Goal: Task Accomplishment & Management: Complete application form

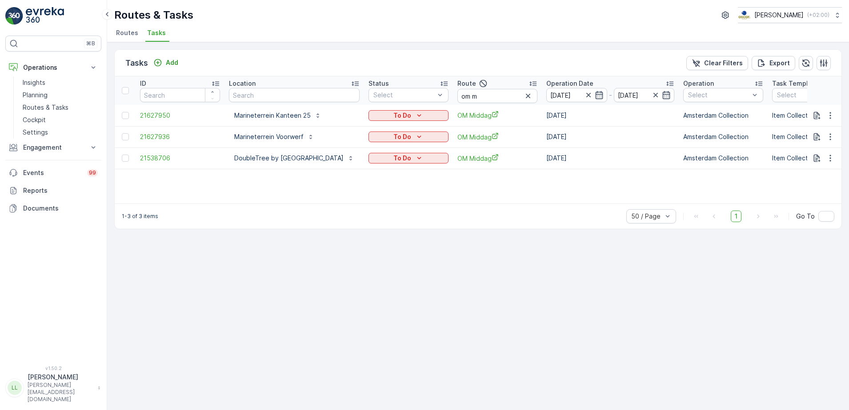
drag, startPoint x: 583, startPoint y: 93, endPoint x: 570, endPoint y: 93, distance: 12.5
click at [532, 93] on icon "button" at bounding box center [528, 96] width 9 height 9
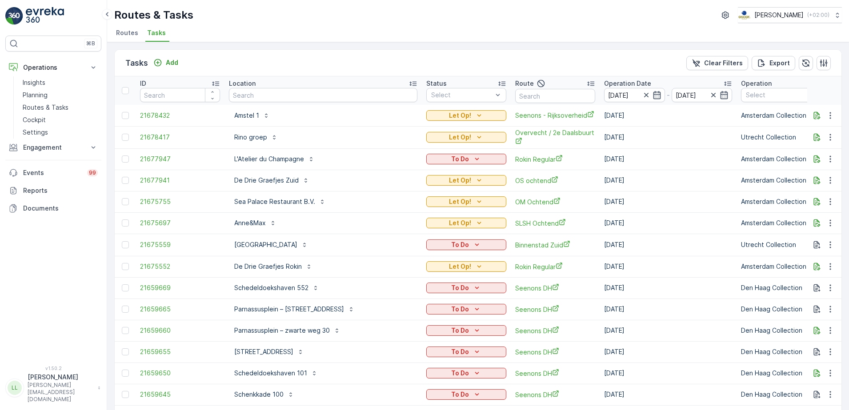
click at [515, 96] on input "text" at bounding box center [555, 96] width 80 height 14
type input "rokin"
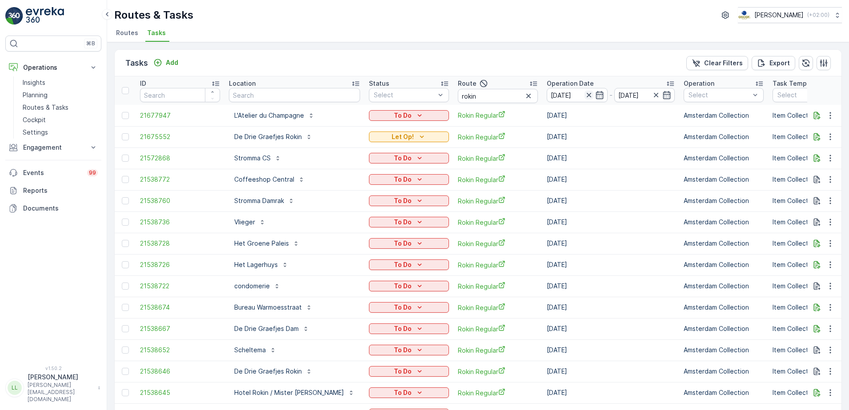
click at [586, 95] on icon "button" at bounding box center [588, 95] width 4 height 4
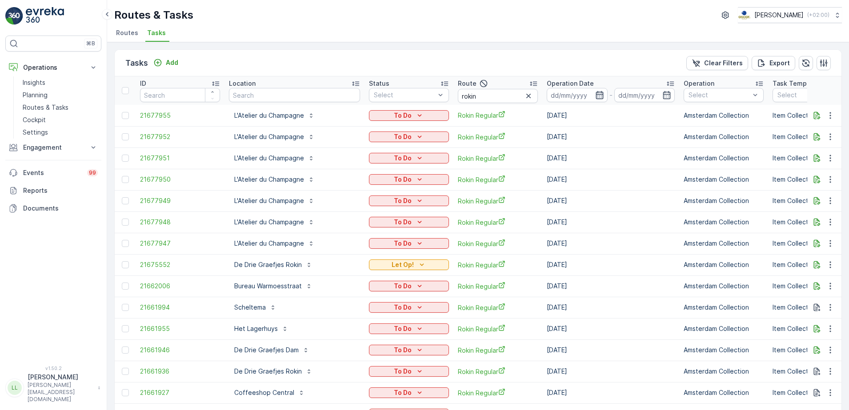
click at [596, 94] on icon "button" at bounding box center [600, 95] width 8 height 8
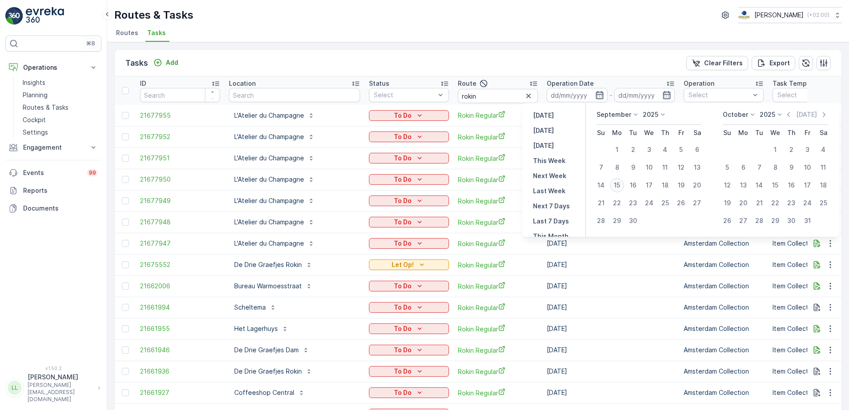
click at [621, 184] on div "15" at bounding box center [617, 185] width 14 height 14
type input "[DATE]"
click at [621, 184] on div "15" at bounding box center [617, 185] width 14 height 14
type input "[DATE]"
click at [621, 184] on div "15" at bounding box center [617, 185] width 14 height 14
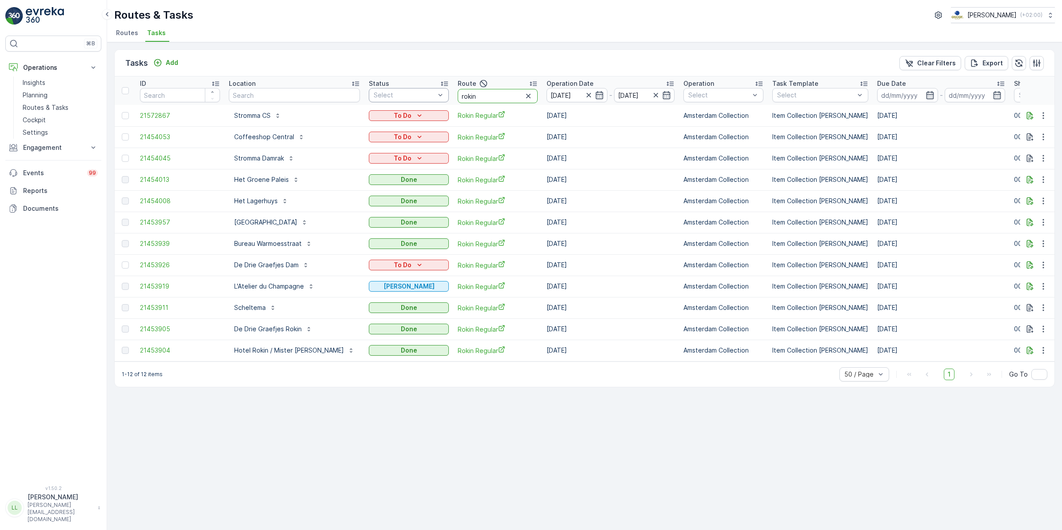
drag, startPoint x: 480, startPoint y: 96, endPoint x: 409, endPoint y: 99, distance: 71.2
click at [409, 99] on tr "ID Location Status Select Route rokin Operation Date [DATE] - [DATE] Operation …" at bounding box center [826, 90] width 1422 height 28
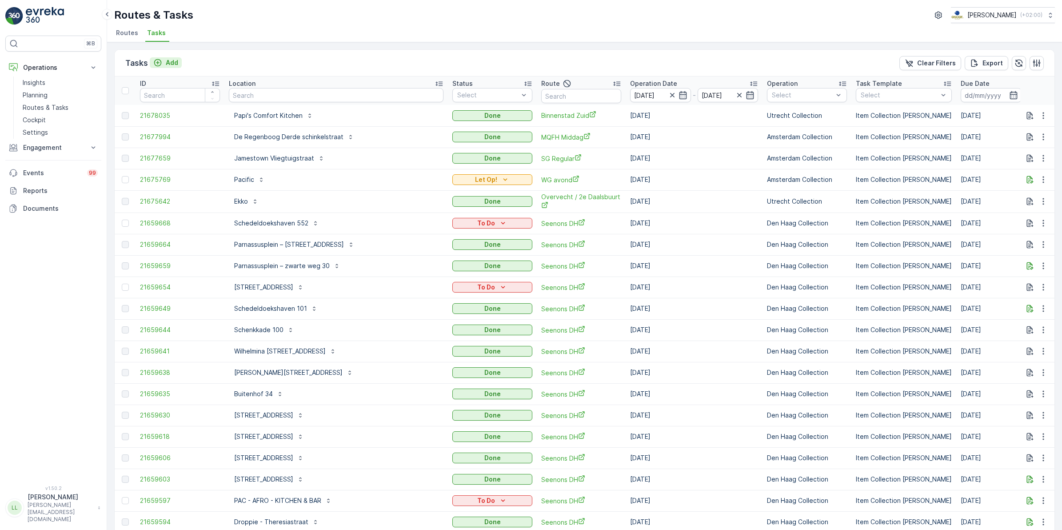
click at [164, 65] on div "Add" at bounding box center [165, 62] width 25 height 9
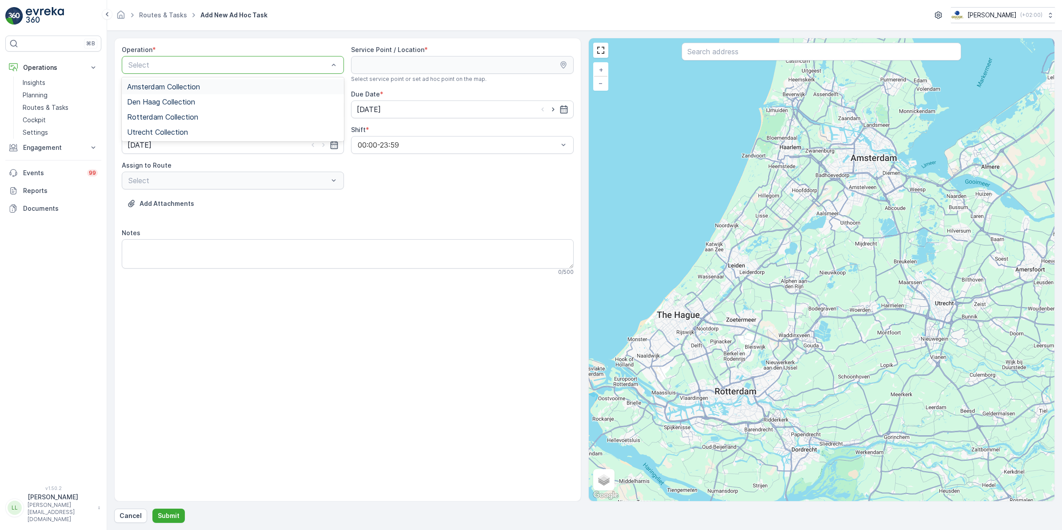
click at [180, 50] on div "Operation *" at bounding box center [233, 49] width 222 height 9
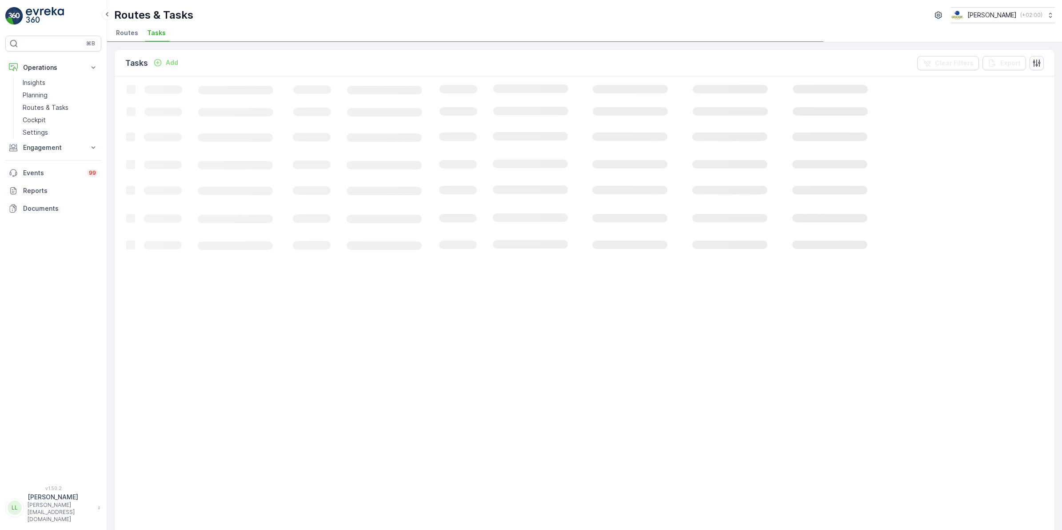
click at [170, 64] on p "Add" at bounding box center [172, 62] width 12 height 9
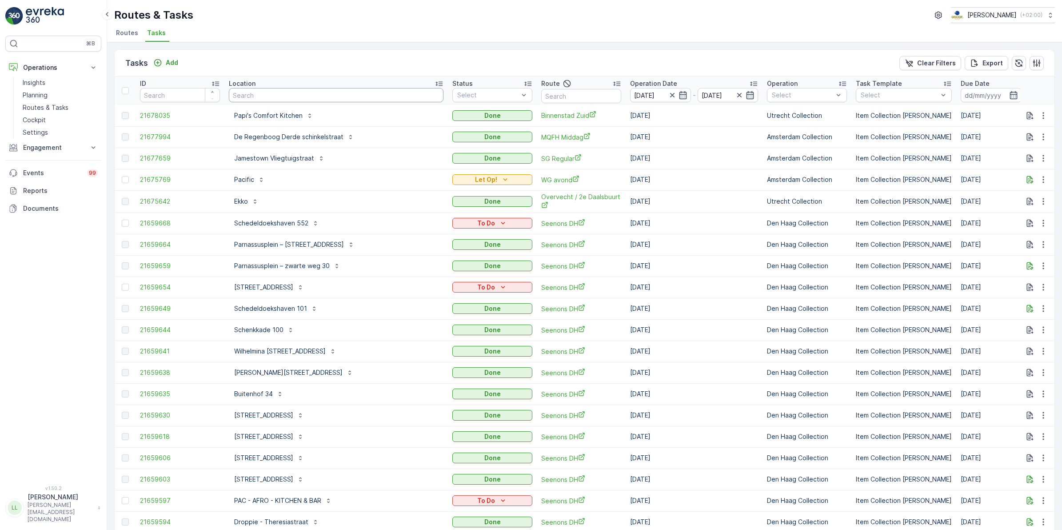
click at [274, 94] on input "text" at bounding box center [336, 95] width 215 height 14
type input "ijd"
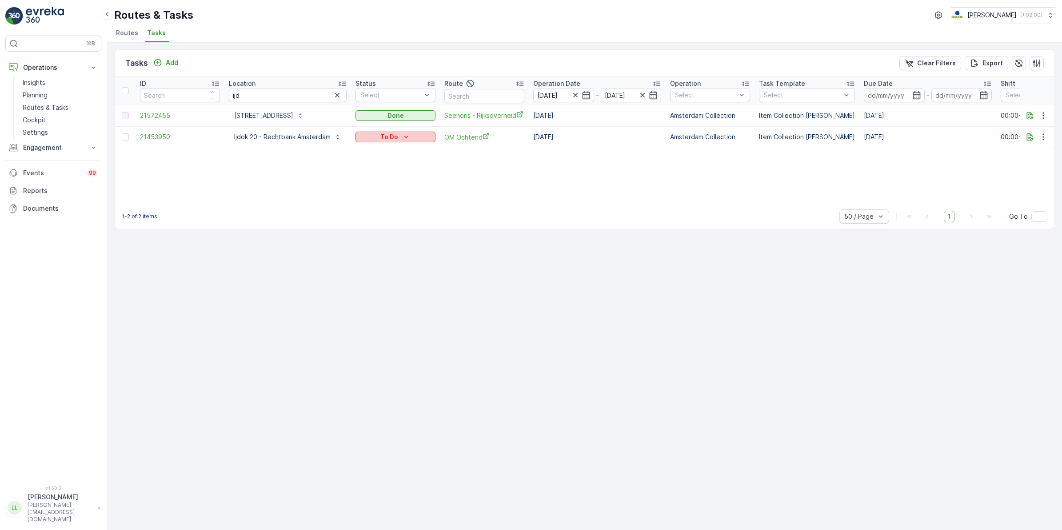
click at [414, 134] on div "To Do" at bounding box center [395, 136] width 73 height 9
click at [387, 175] on div "Done" at bounding box center [388, 174] width 56 height 12
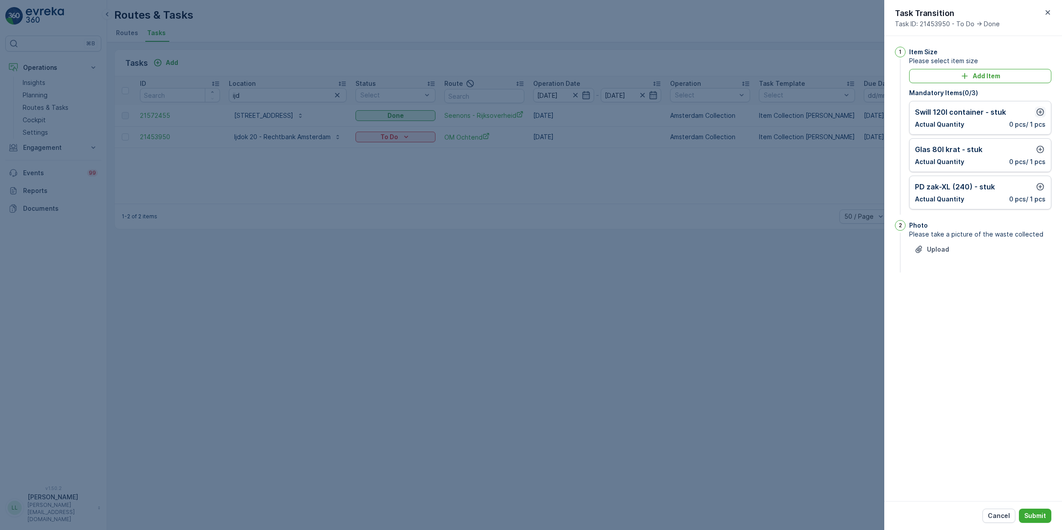
click at [848, 110] on icon "button" at bounding box center [1040, 112] width 9 height 9
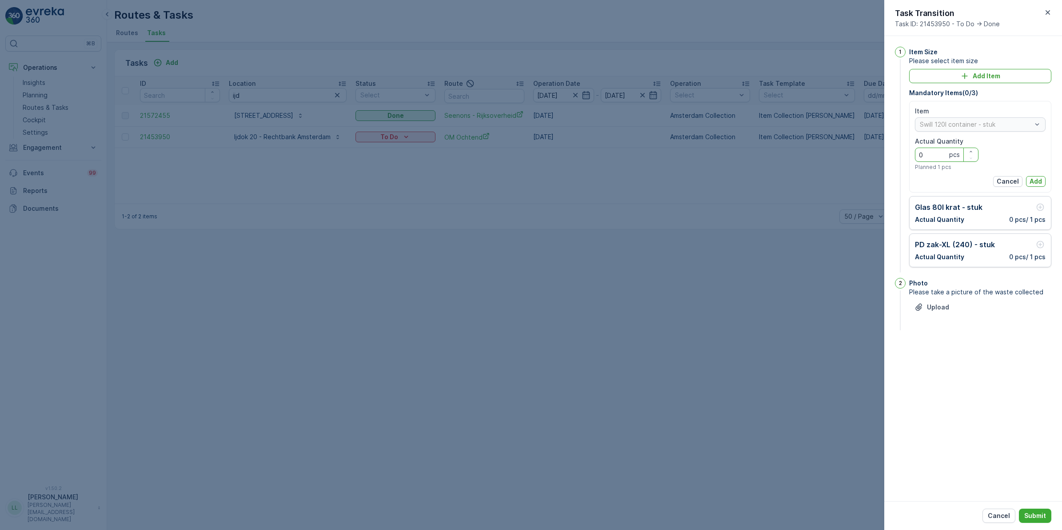
click at [848, 160] on Quantity "0" at bounding box center [947, 155] width 64 height 14
type Quantity "3"
click at [848, 184] on p "Add" at bounding box center [1036, 181] width 12 height 9
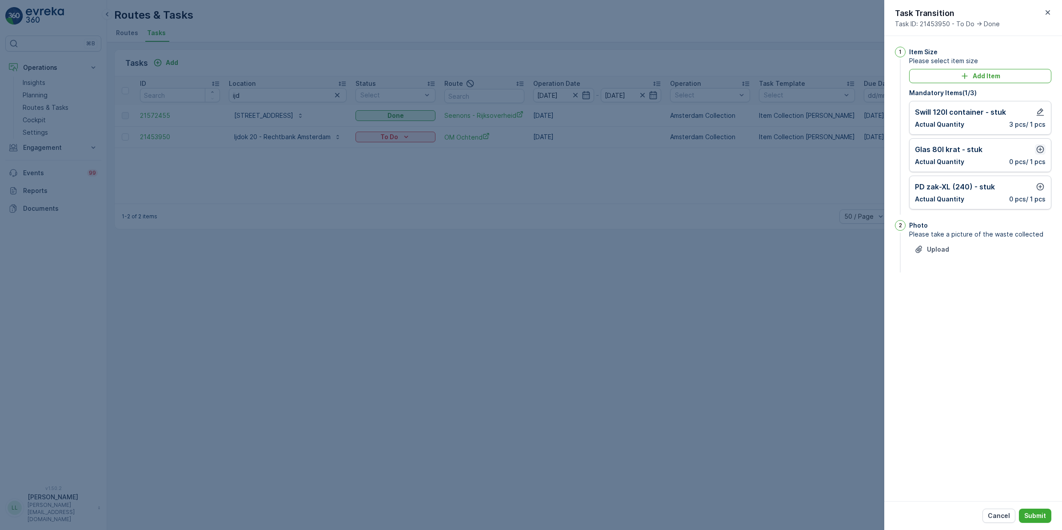
click at [848, 150] on icon "button" at bounding box center [1041, 150] width 8 height 8
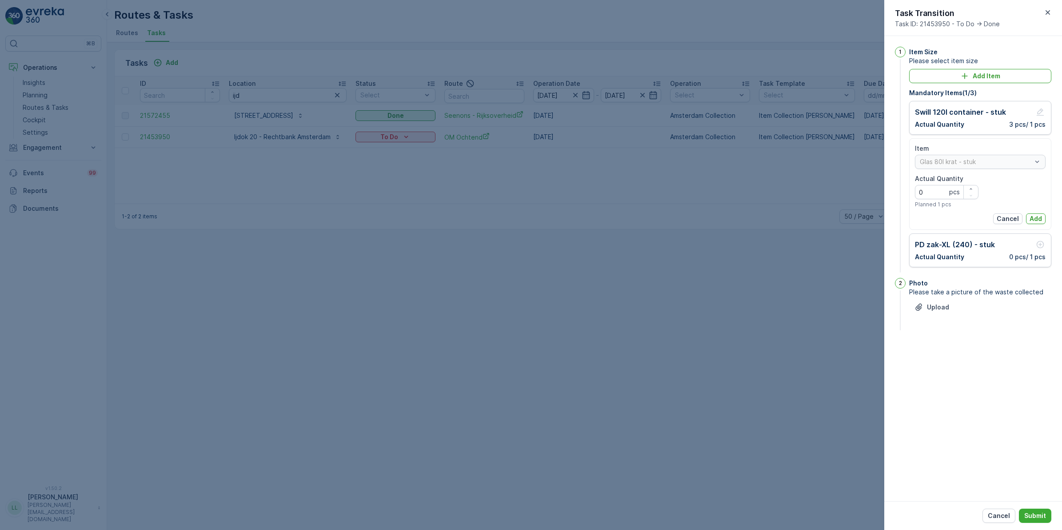
click at [848, 189] on p "pcs" at bounding box center [954, 192] width 11 height 9
click at [848, 187] on Quantity "0" at bounding box center [947, 192] width 64 height 14
type Quantity "1"
click at [848, 218] on p "Add" at bounding box center [1036, 218] width 12 height 9
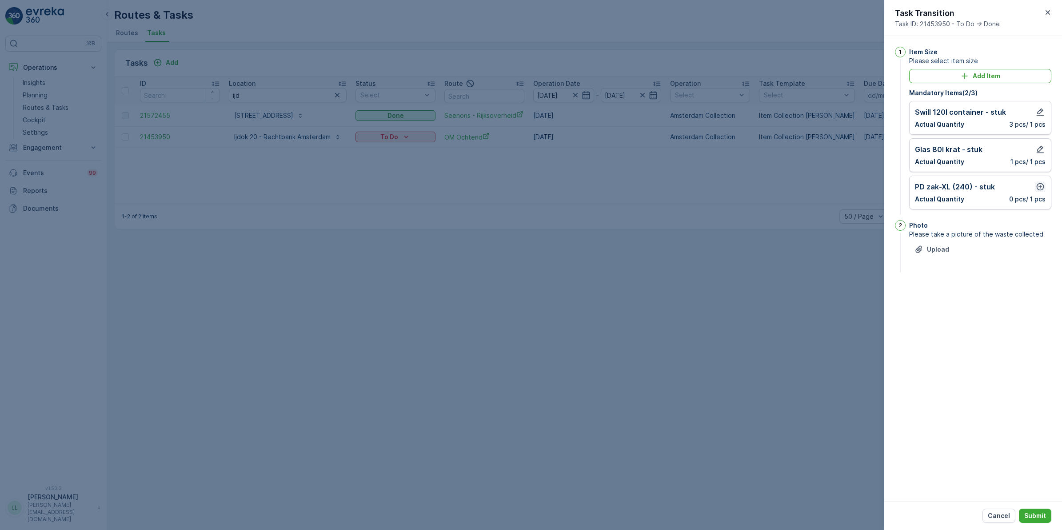
click at [848, 187] on icon "button" at bounding box center [1041, 187] width 8 height 8
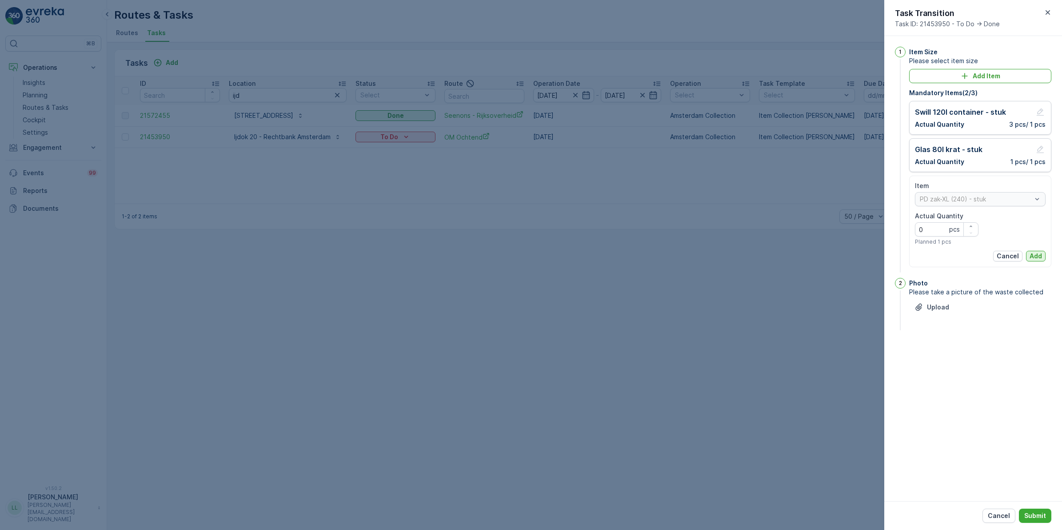
click at [848, 254] on p "Add" at bounding box center [1036, 256] width 12 height 9
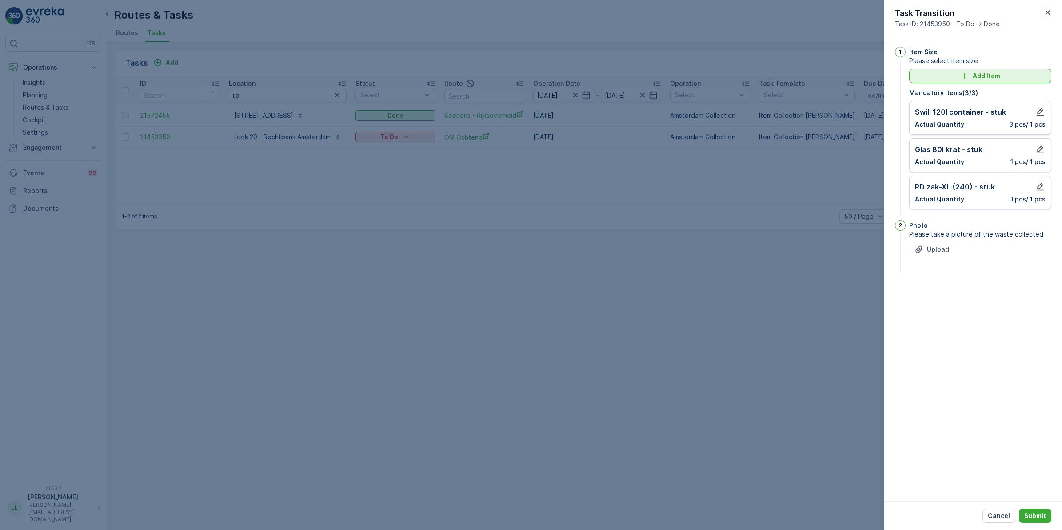
click at [848, 76] on p "Add Item" at bounding box center [987, 76] width 28 height 9
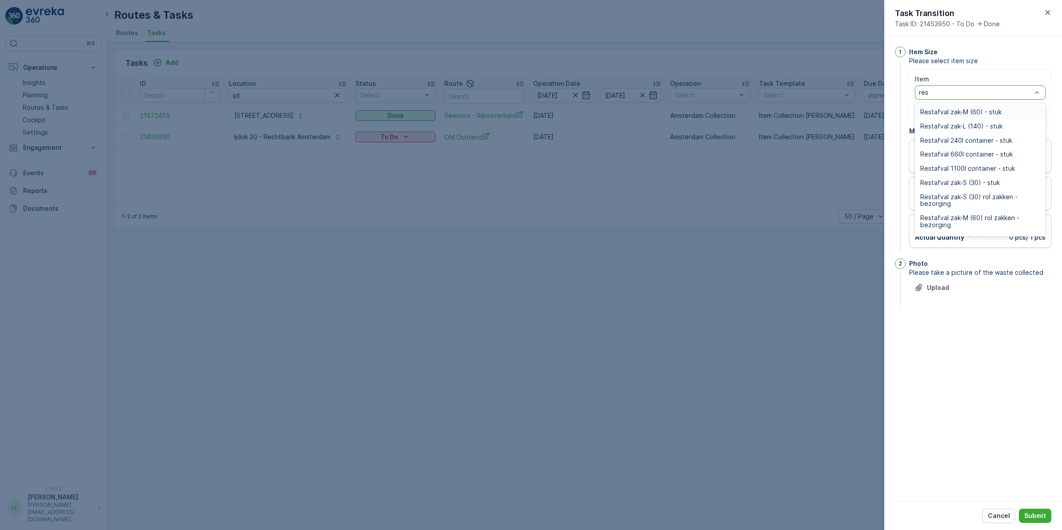
type input "rest"
click at [848, 153] on span "Restafval 660l container - stuk" at bounding box center [966, 154] width 92 height 7
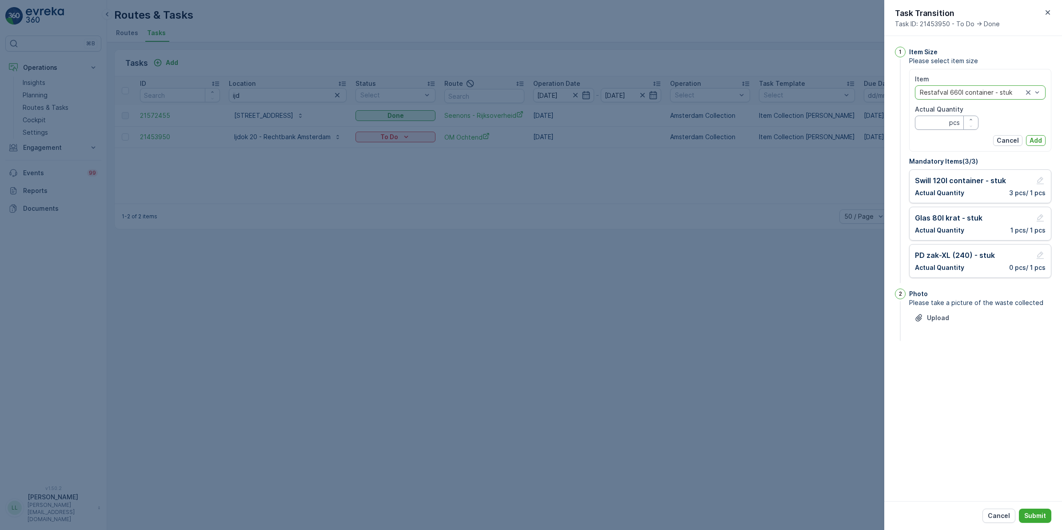
click at [848, 121] on Quantity "Actual Quantity" at bounding box center [947, 123] width 64 height 14
type Quantity "2"
click at [848, 141] on p "Add" at bounding box center [1036, 140] width 12 height 9
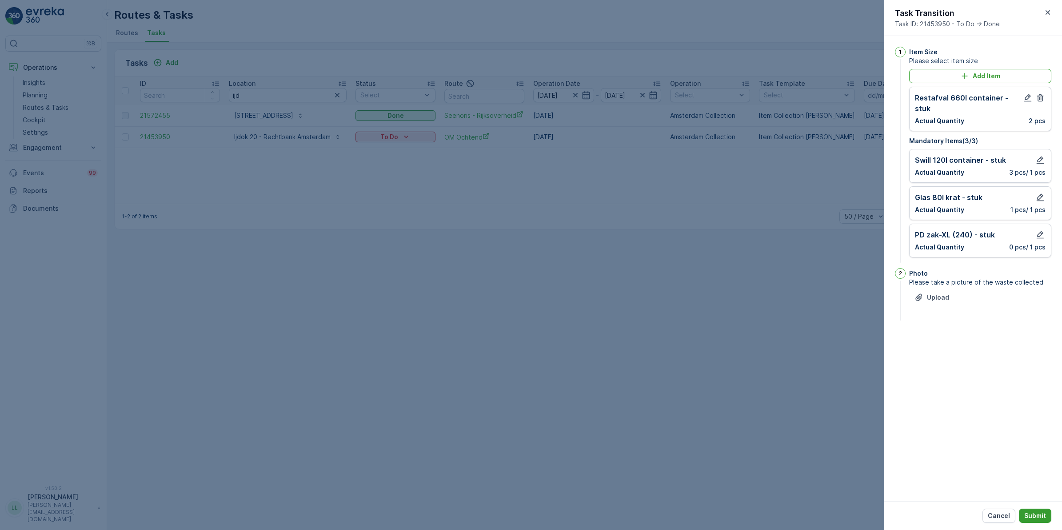
click at [848, 410] on p "Submit" at bounding box center [1035, 515] width 22 height 9
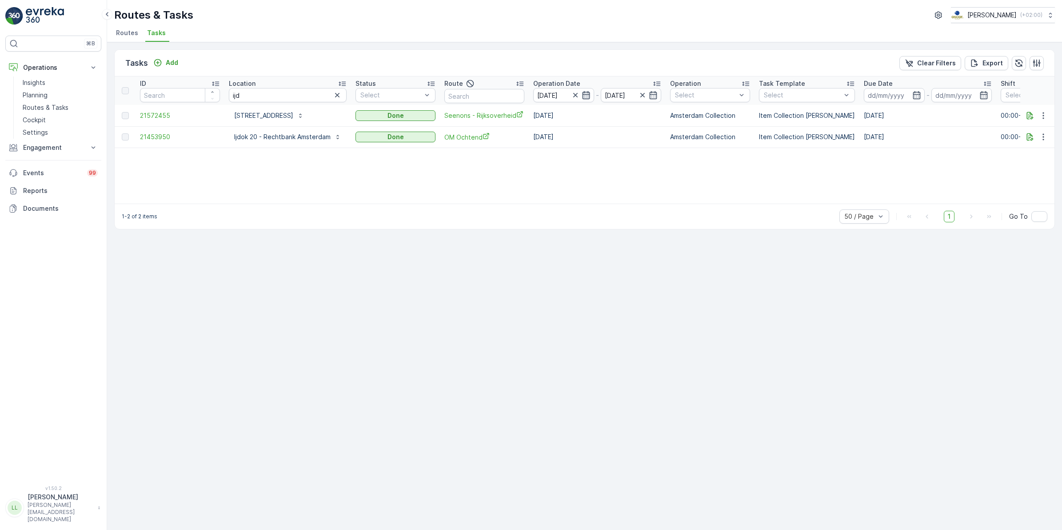
click at [589, 94] on icon "button" at bounding box center [586, 95] width 9 height 9
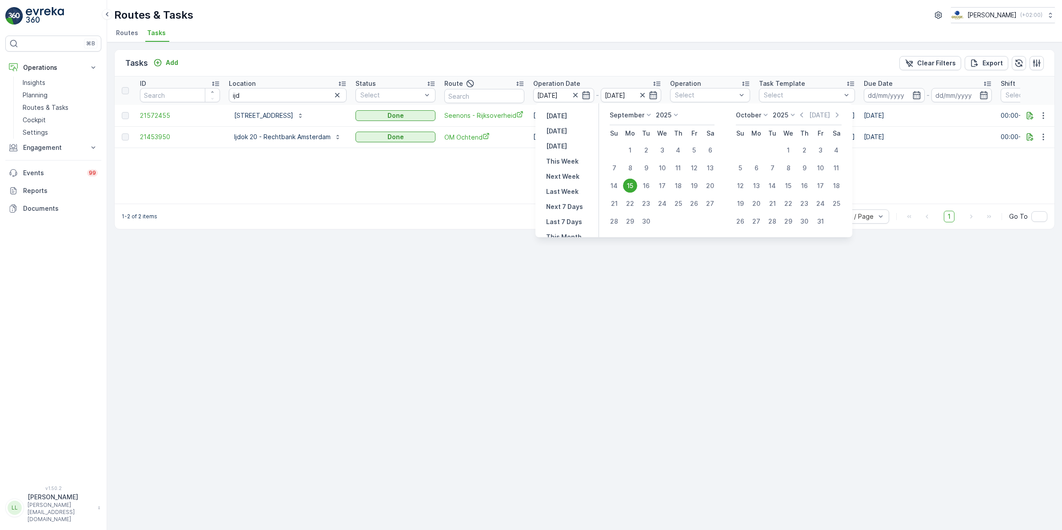
click at [649, 182] on div "16" at bounding box center [646, 186] width 14 height 14
type input "[DATE]"
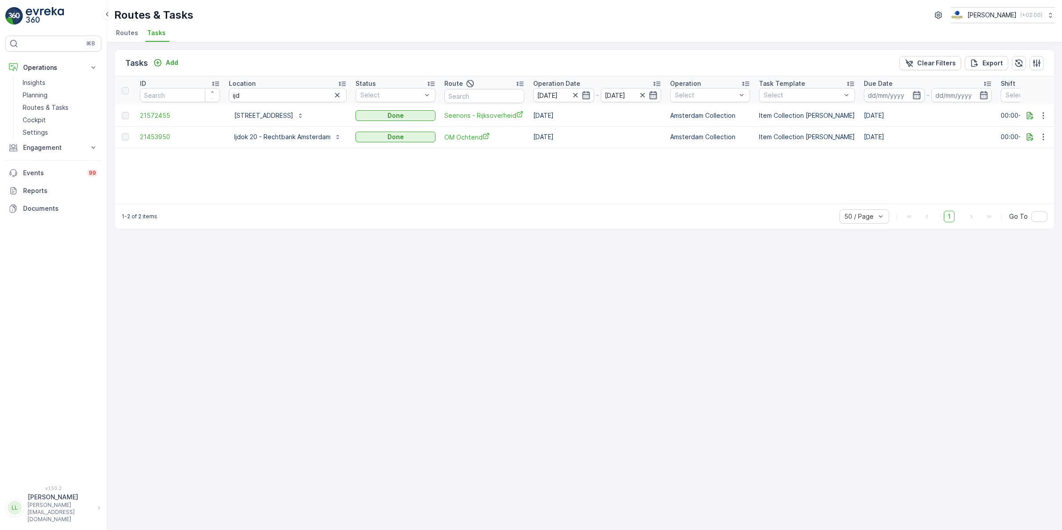
click at [649, 182] on div "ID Location ijd Status Select Route Operation Date [DATE] - [DATE] Operation Se…" at bounding box center [585, 139] width 940 height 127
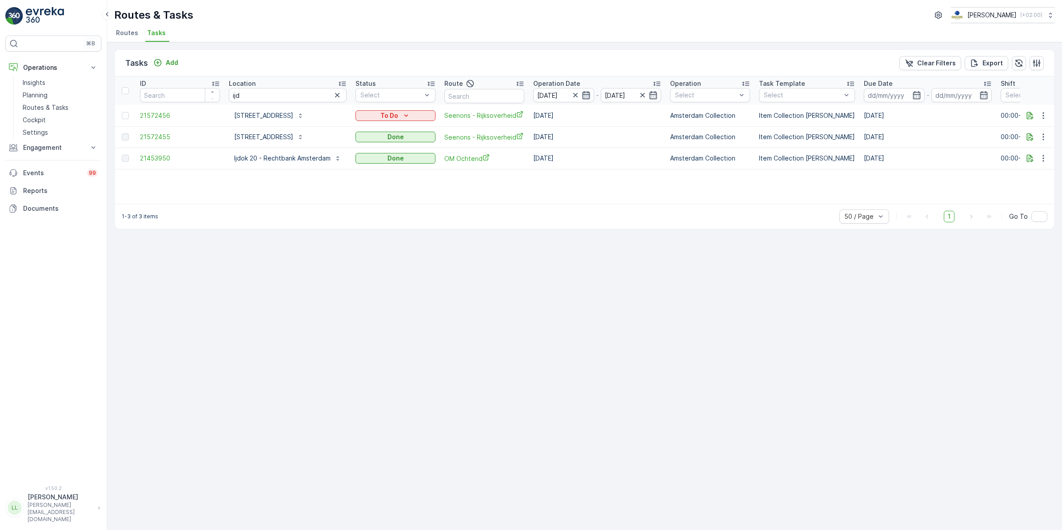
click at [586, 95] on icon "button" at bounding box center [586, 95] width 9 height 9
click at [284, 158] on p "Ijdok 20 - Rechtbank Amsterdam" at bounding box center [282, 158] width 96 height 9
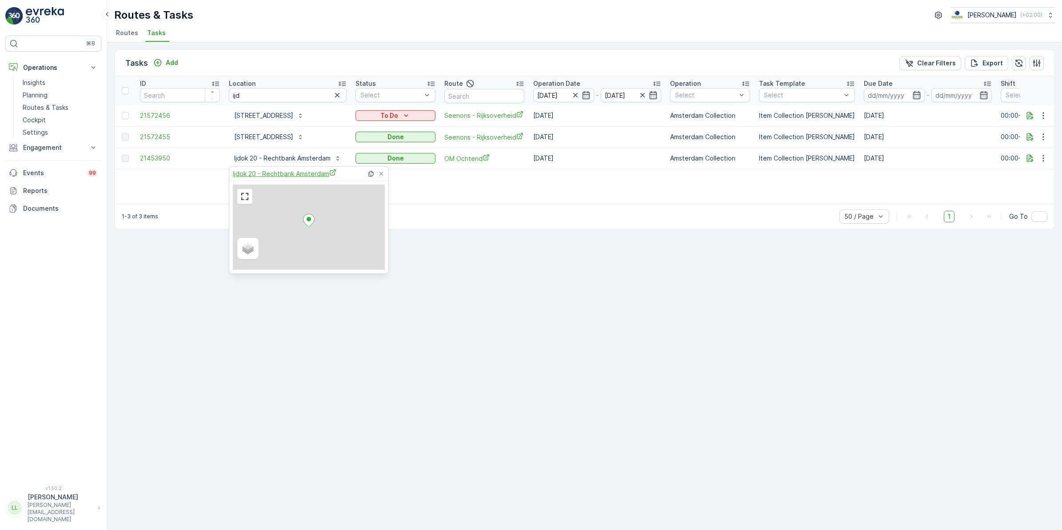
click at [278, 176] on span "Ijdok 20 - Rechtbank Amsterdam" at bounding box center [285, 173] width 104 height 9
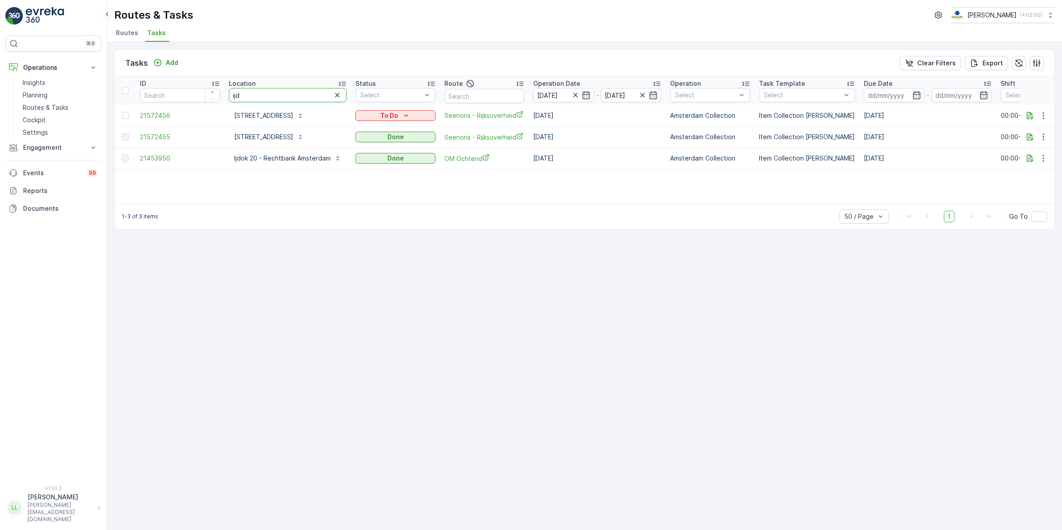
drag, startPoint x: 295, startPoint y: 96, endPoint x: 224, endPoint y: 92, distance: 71.2
click at [224, 92] on tr "ID Location ijd Status Select Route Operation Date [DATE] - [DATE] Operation Se…" at bounding box center [819, 90] width 1409 height 28
type input "hil"
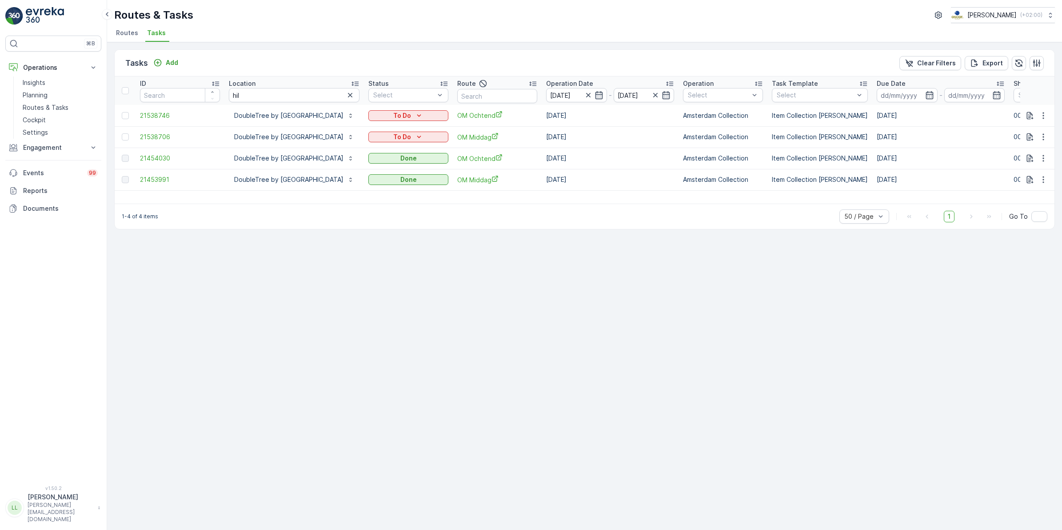
click at [161, 68] on div "Add" at bounding box center [166, 62] width 32 height 11
click at [168, 64] on p "Add" at bounding box center [172, 62] width 12 height 9
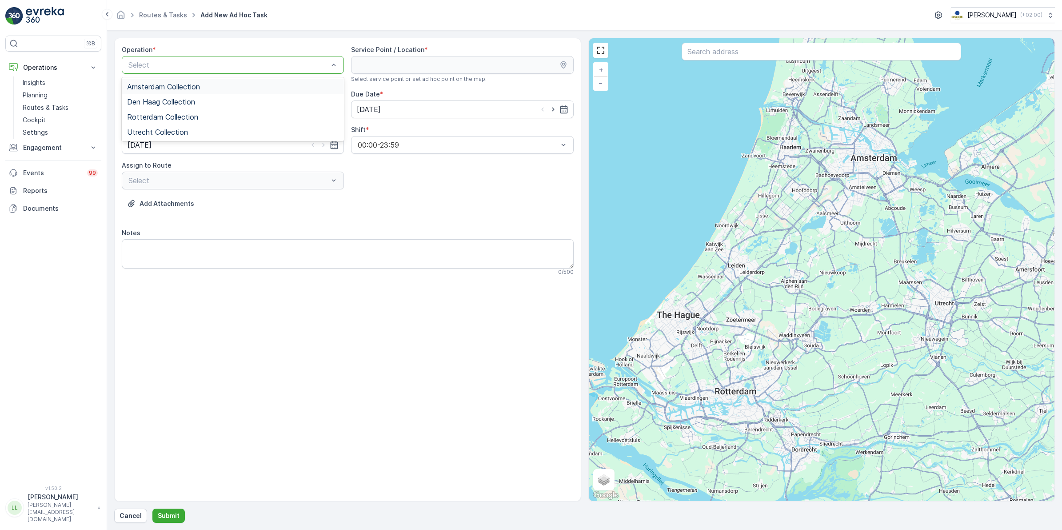
click at [183, 90] on span "Amsterdam Collection" at bounding box center [163, 87] width 73 height 8
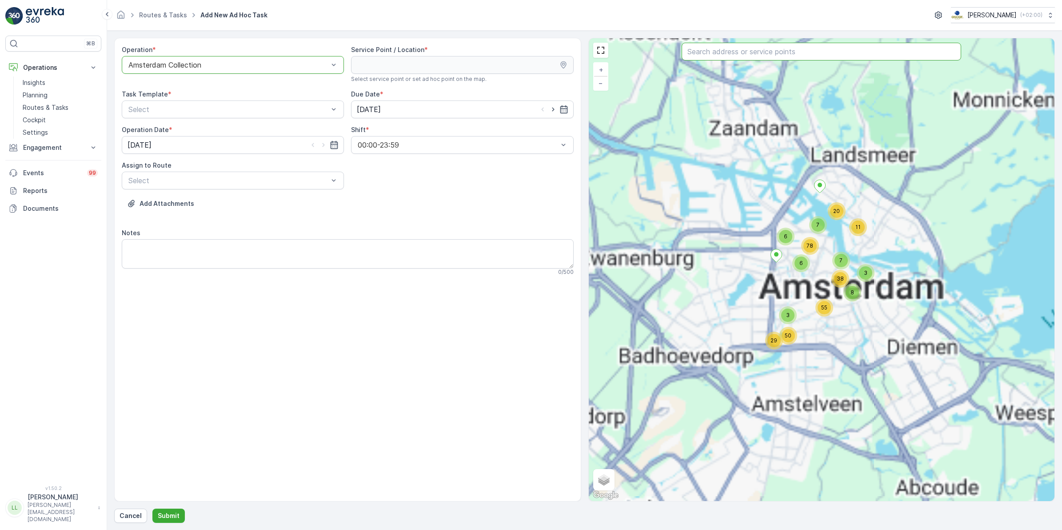
click at [770, 54] on input "text" at bounding box center [822, 52] width 280 height 18
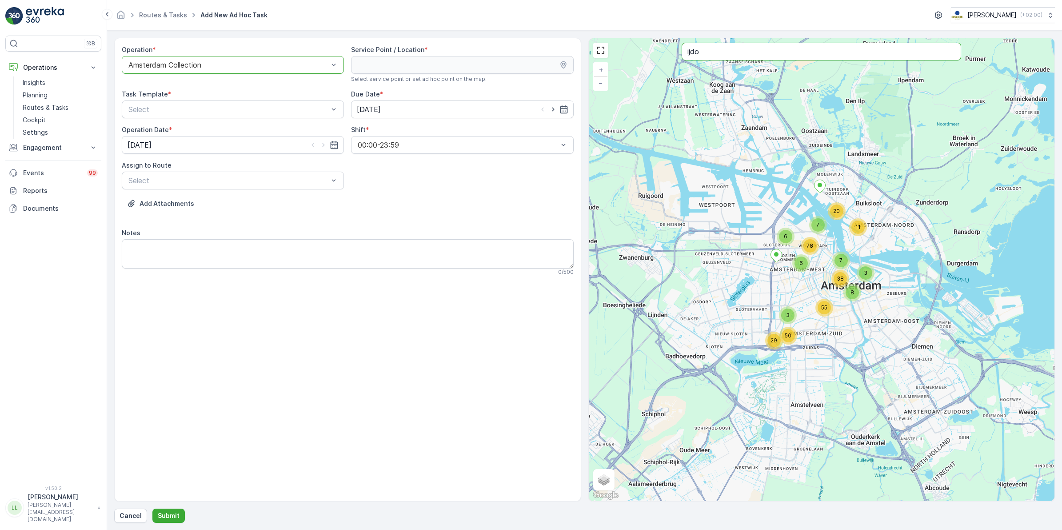
type input "ijdo"
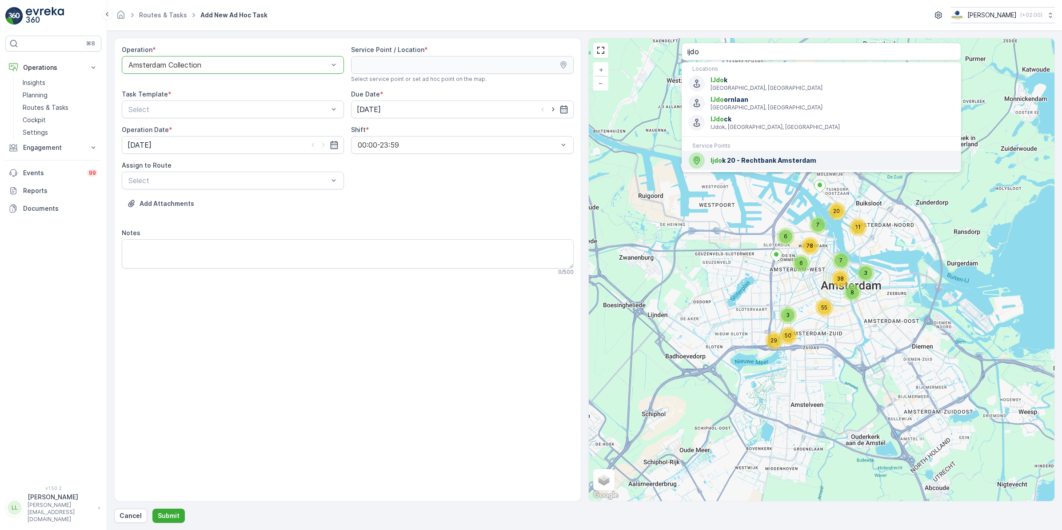
click at [772, 158] on span "Ijdo k 20 - Rechtbank Amsterdam" at bounding box center [833, 160] width 244 height 9
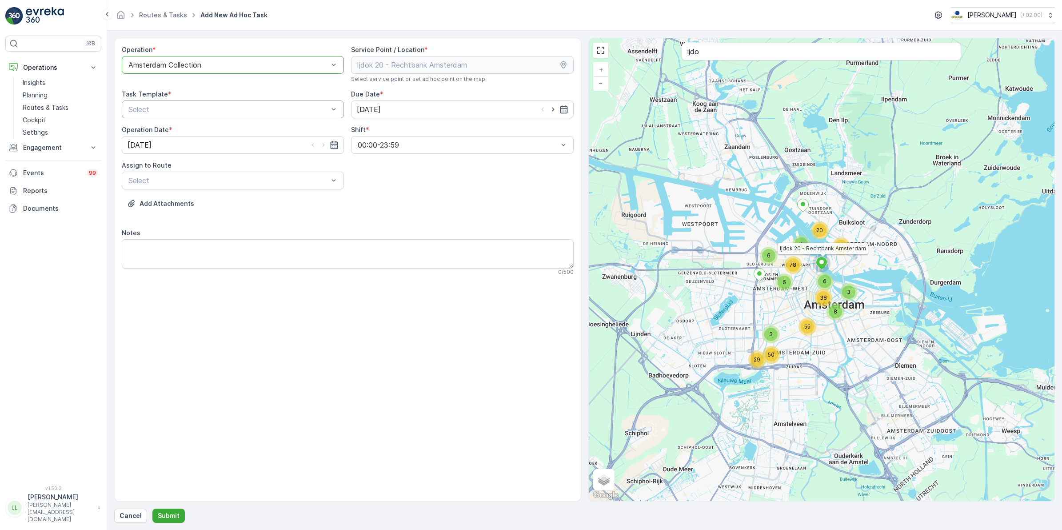
click at [256, 116] on div "Select" at bounding box center [233, 109] width 222 height 18
click at [205, 136] on div "Item Collection [PERSON_NAME]" at bounding box center [233, 131] width 222 height 15
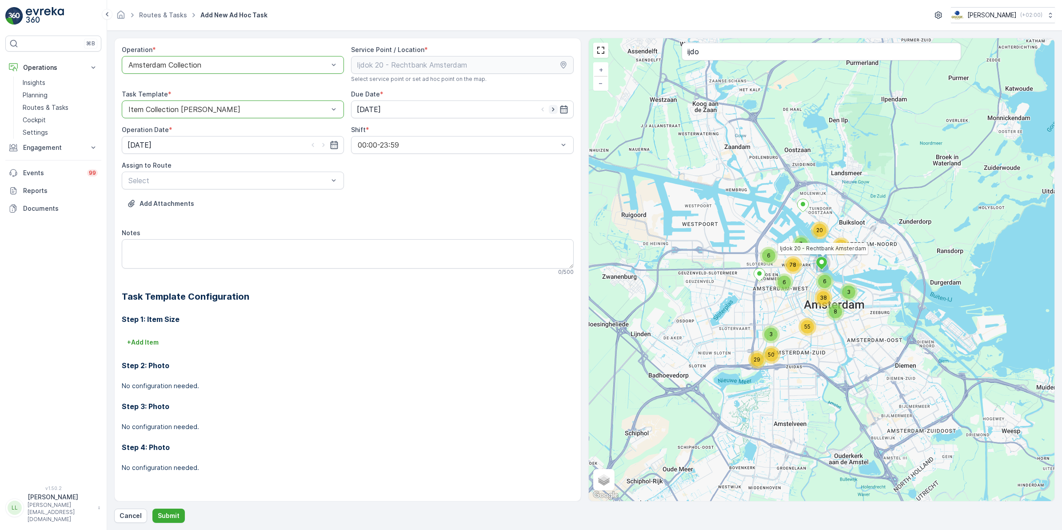
click at [552, 109] on icon "button" at bounding box center [553, 109] width 9 height 9
type input "[DATE]"
click at [325, 147] on icon "button" at bounding box center [323, 144] width 9 height 9
type input "[DATE]"
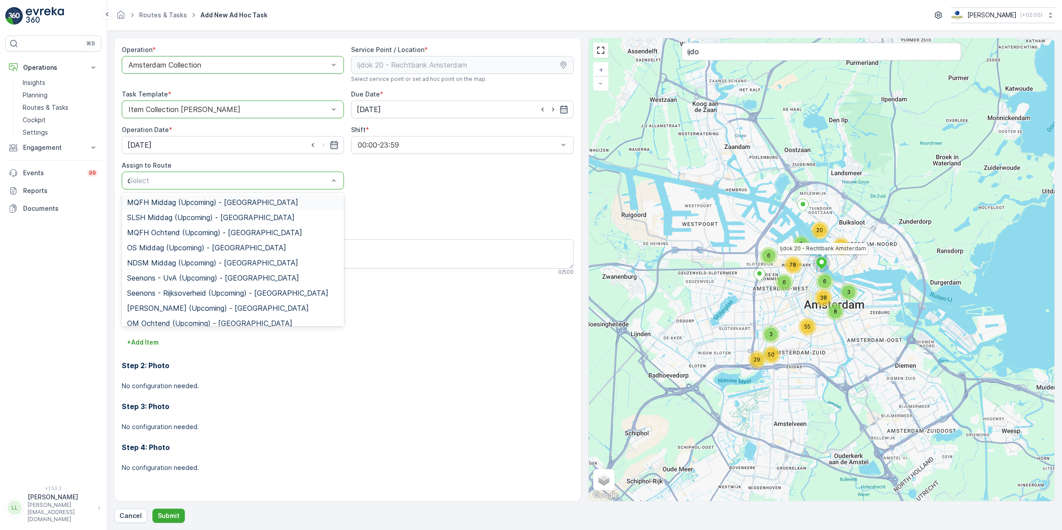
type input "om"
click at [190, 323] on span "OM Ochtend (Upcoming) - [GEOGRAPHIC_DATA]" at bounding box center [209, 323] width 165 height 8
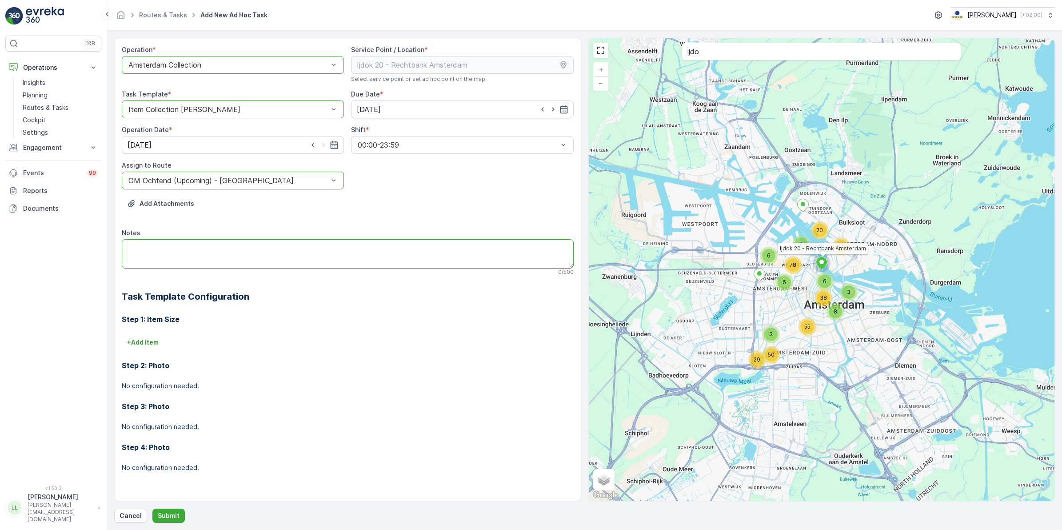
click at [211, 249] on textarea "Notes" at bounding box center [348, 253] width 452 height 29
click at [297, 248] on textarea "Leveren: 2x 660L rest (gister weggehaald en geen n" at bounding box center [348, 253] width 452 height 29
type textarea "Leveren: 2x 660L rest (gister weggehaald en niet teruggezet)"
click at [172, 410] on p "Submit" at bounding box center [169, 515] width 22 height 9
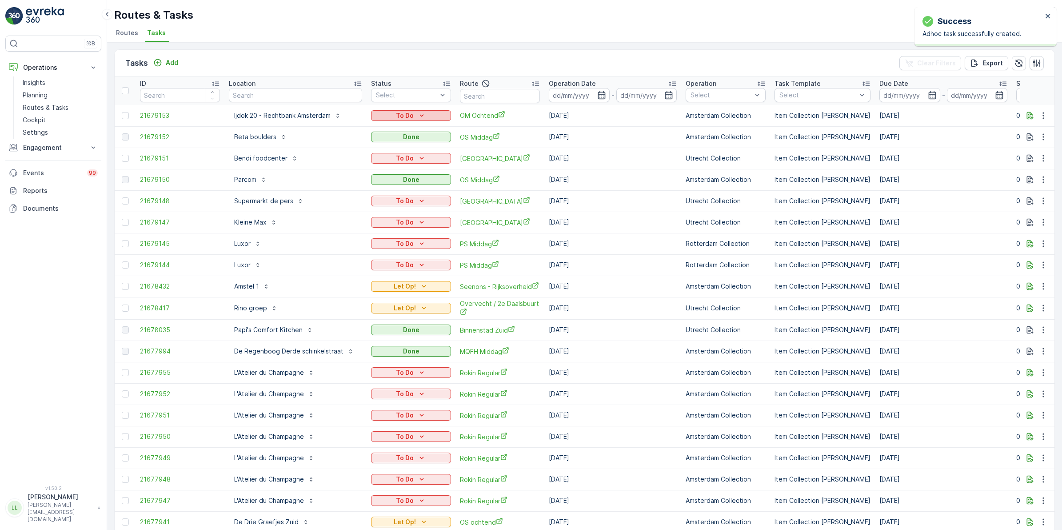
click at [381, 112] on div "To Do" at bounding box center [411, 115] width 73 height 9
click at [392, 128] on div "Let Op!" at bounding box center [395, 128] width 56 height 12
click at [279, 92] on input "text" at bounding box center [295, 95] width 133 height 14
type input "[PERSON_NAME]"
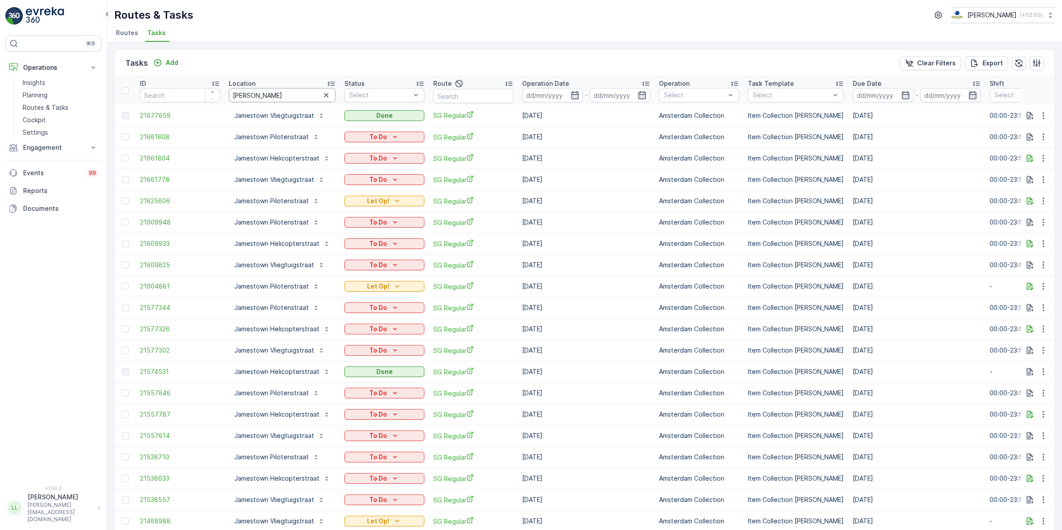
click at [269, 94] on input "[PERSON_NAME]" at bounding box center [282, 95] width 107 height 14
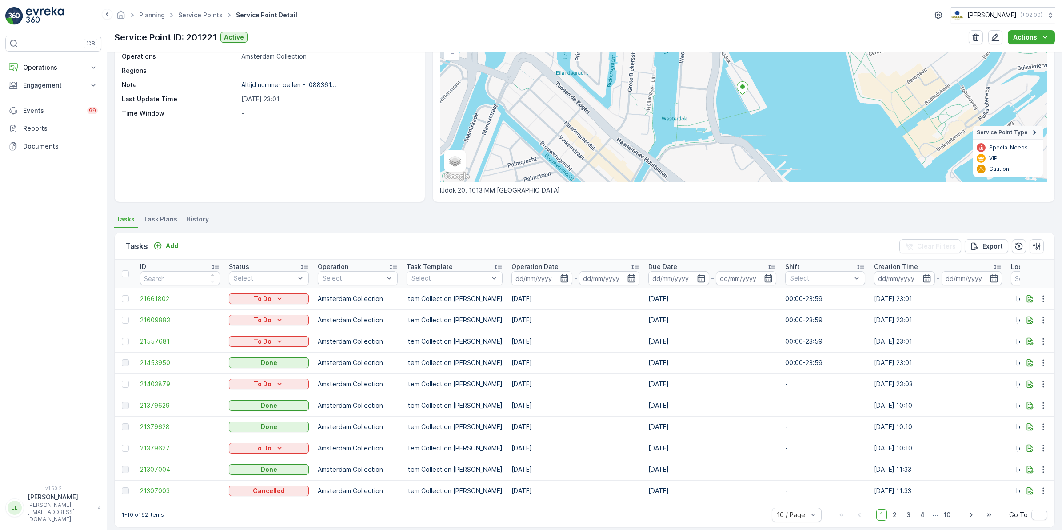
scroll to position [92, 0]
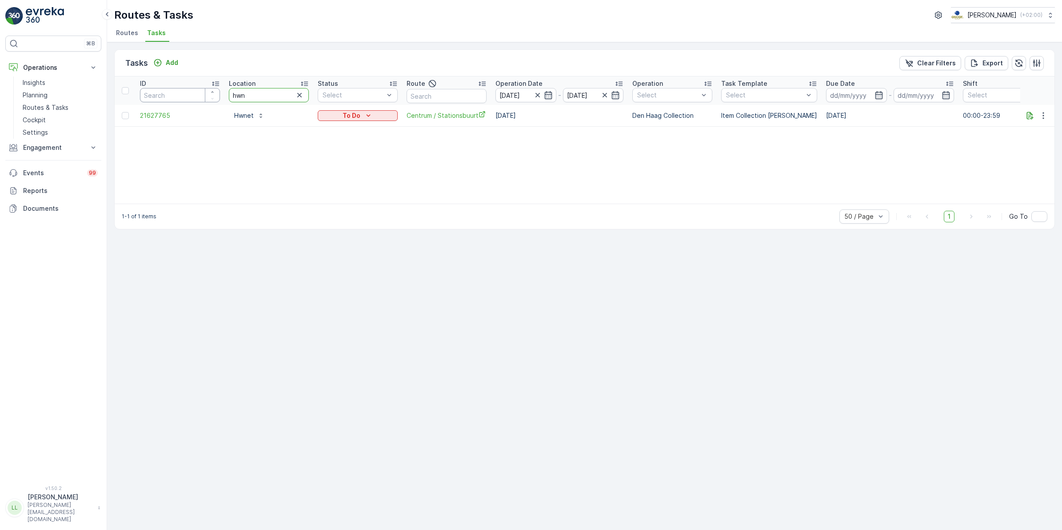
drag, startPoint x: 250, startPoint y: 91, endPoint x: 195, endPoint y: 94, distance: 55.2
click at [195, 94] on tr "ID Location hwn Status Select Route Operation Date [DATE] - [DATE] Operation Se…" at bounding box center [800, 90] width 1371 height 28
type input "ijd"
